Goal: Task Accomplishment & Management: Manage account settings

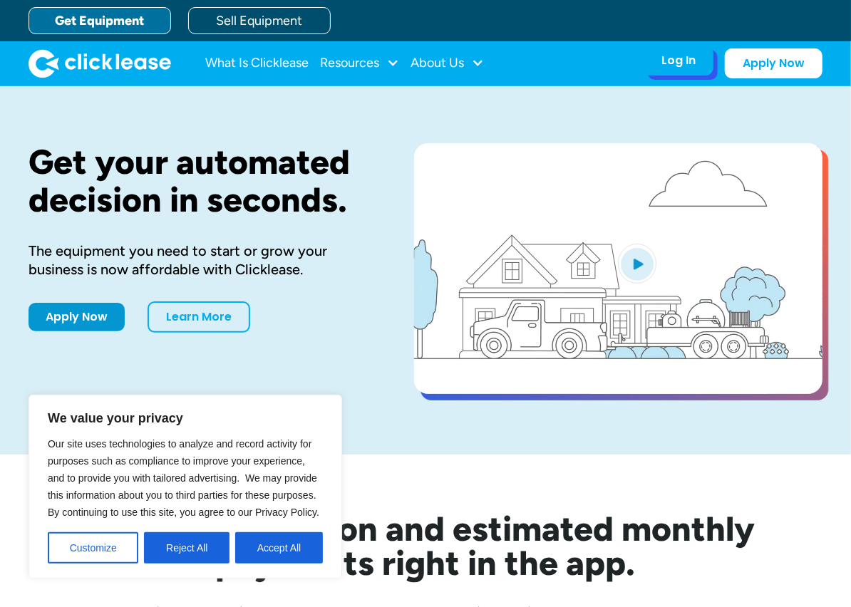
click at [669, 53] on div "Log In" at bounding box center [678, 60] width 34 height 14
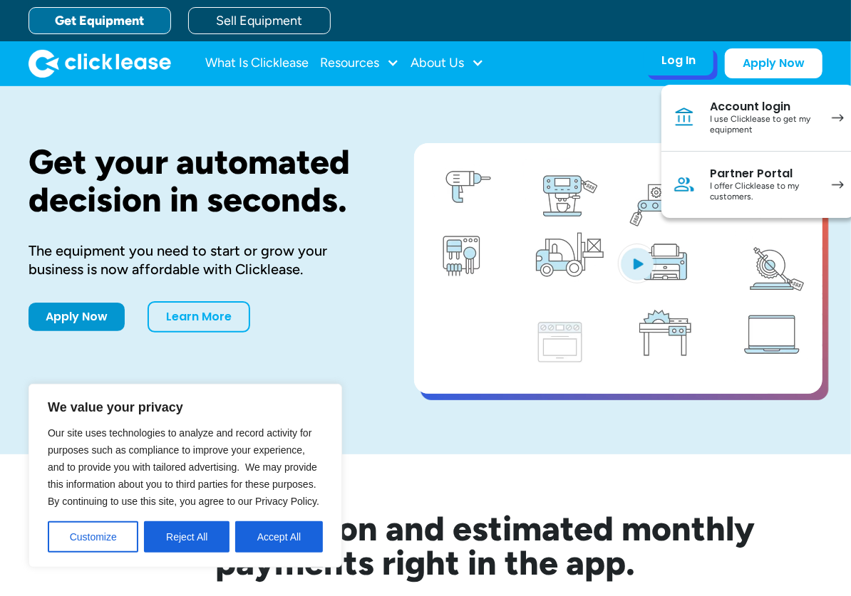
click at [753, 128] on div "I use Clicklease to get my equipment" at bounding box center [764, 125] width 108 height 22
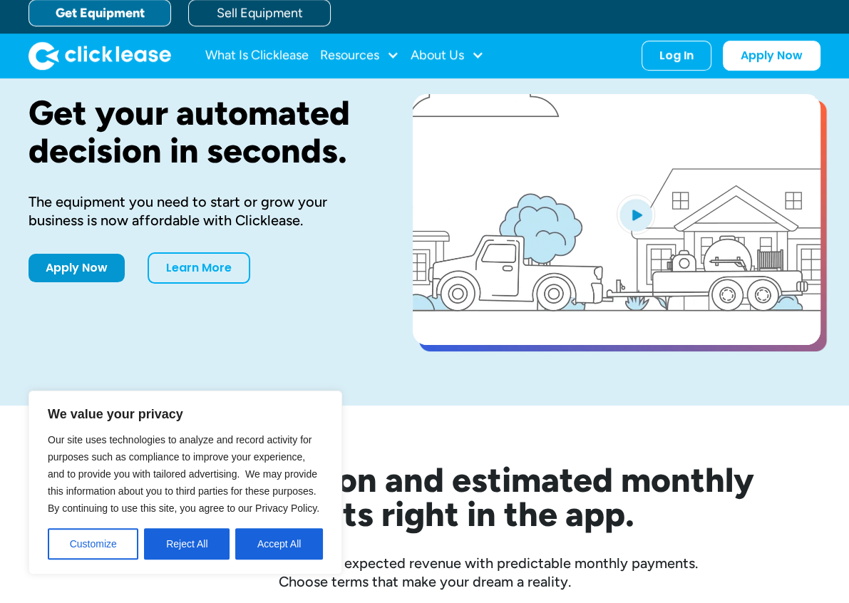
scroll to position [214, 0]
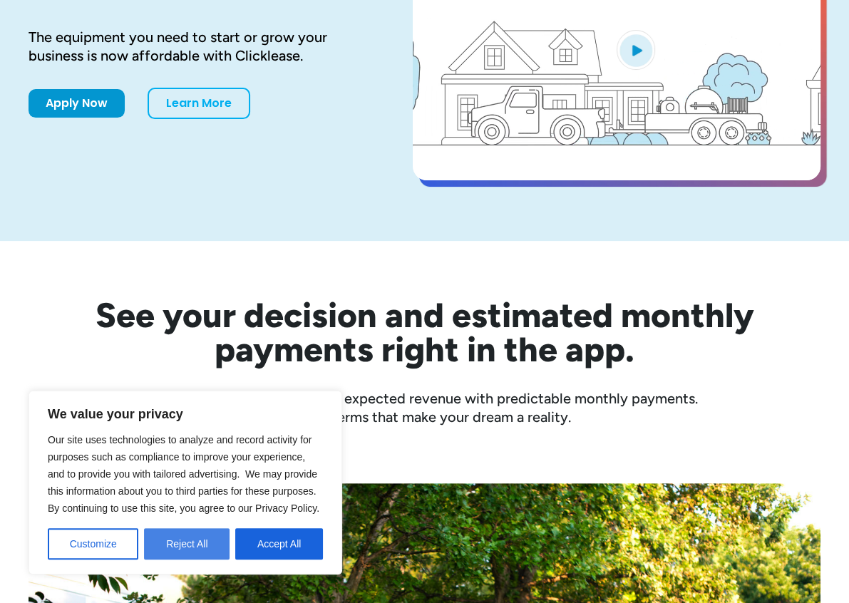
click at [207, 539] on button "Reject All" at bounding box center [187, 543] width 86 height 31
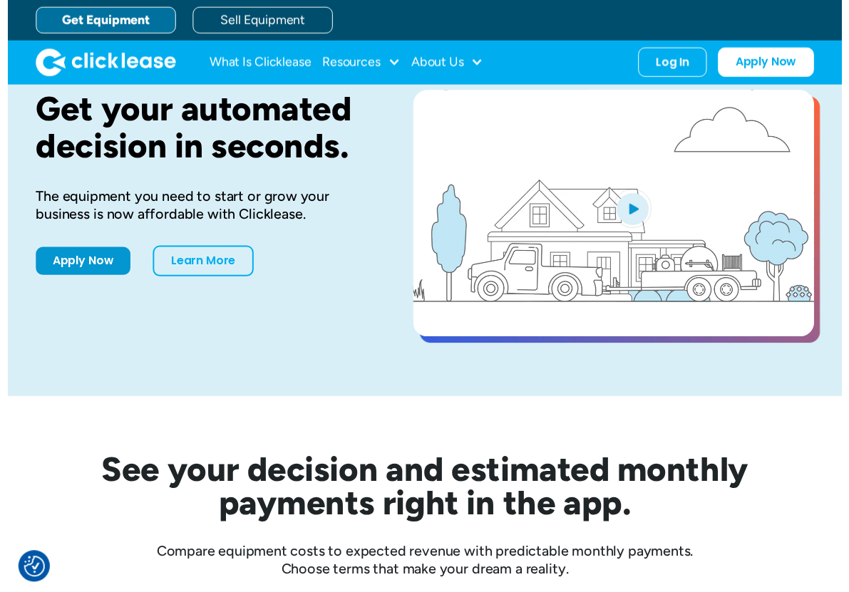
scroll to position [0, 0]
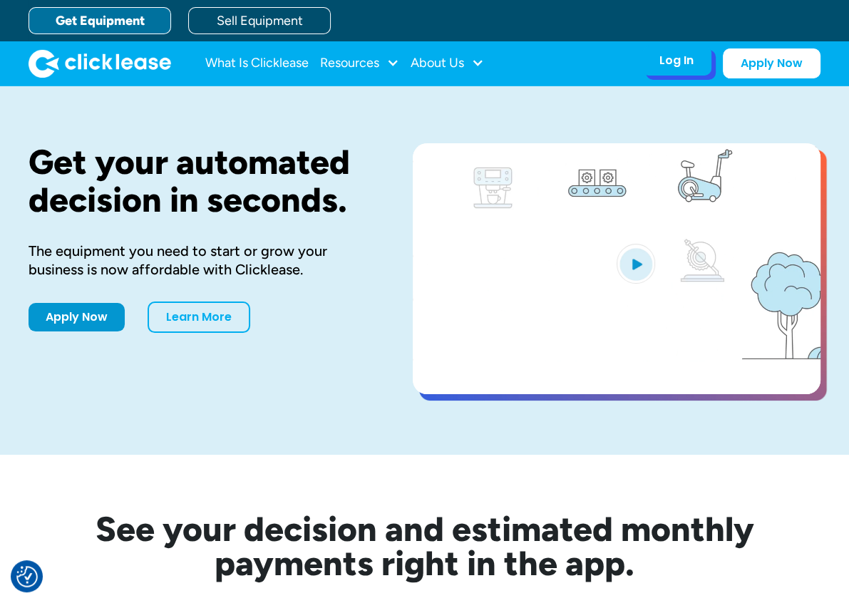
click at [686, 56] on div "Log In" at bounding box center [676, 60] width 34 height 14
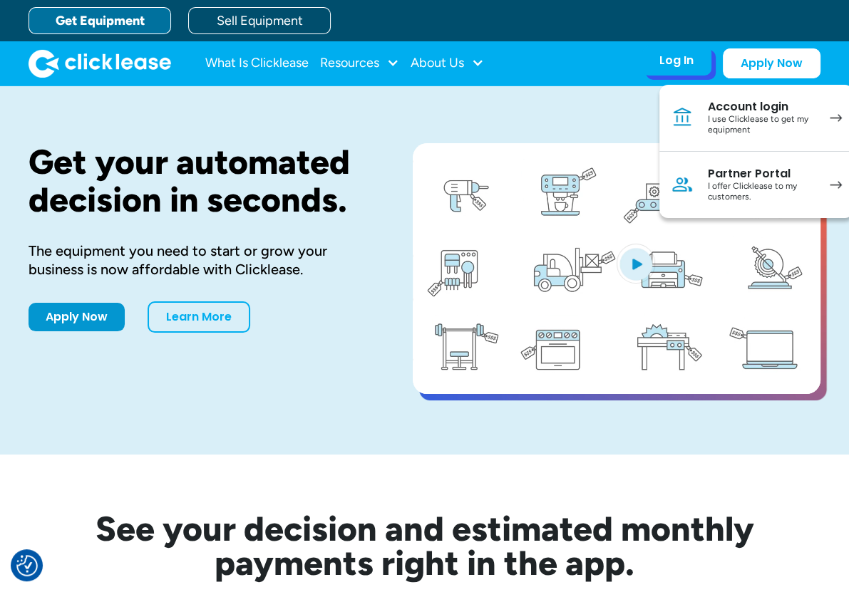
click at [832, 183] on img at bounding box center [835, 185] width 12 height 8
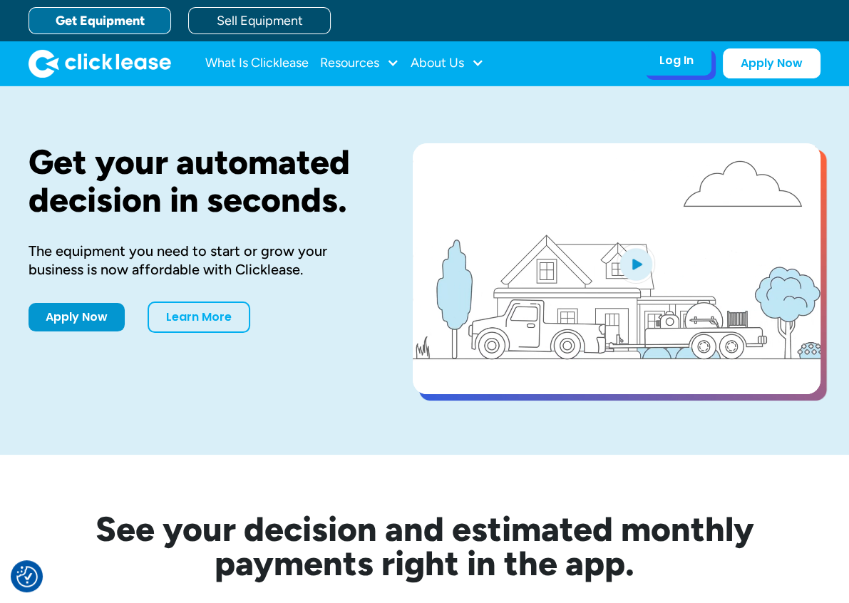
click at [692, 66] on div "Log In" at bounding box center [676, 60] width 34 height 14
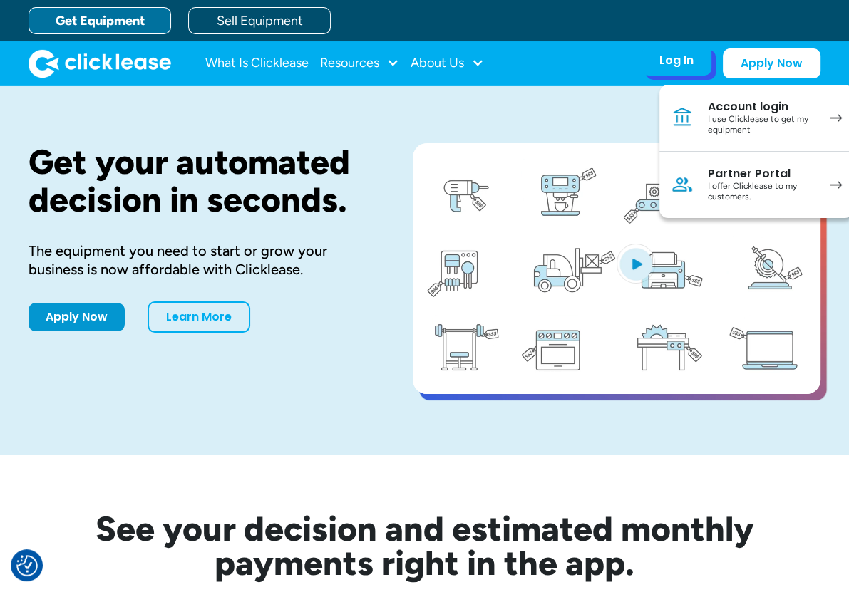
click at [834, 115] on img at bounding box center [835, 118] width 12 height 8
